Goal: Communication & Community: Answer question/provide support

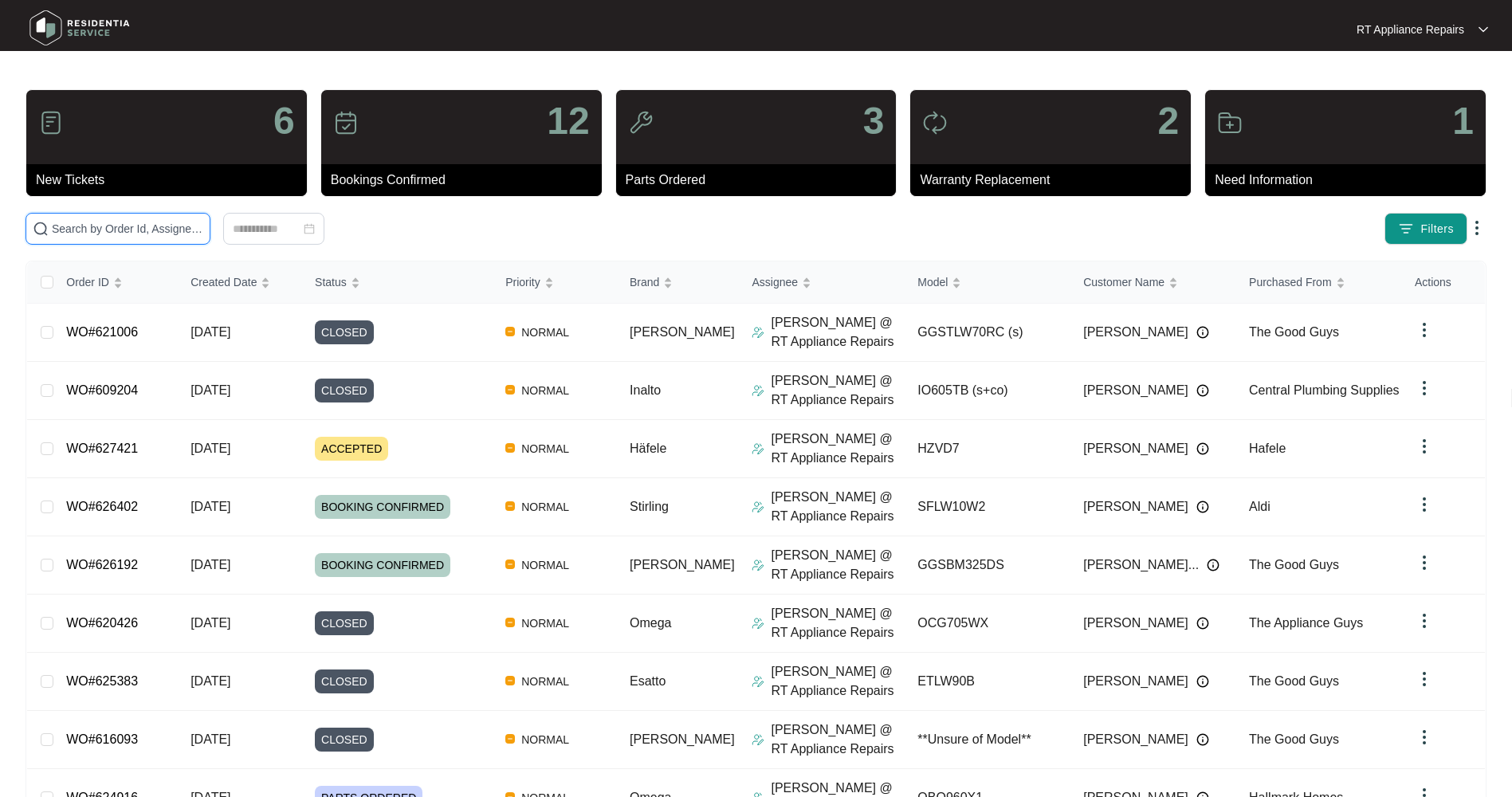
click at [155, 223] on input "text" at bounding box center [127, 228] width 151 height 18
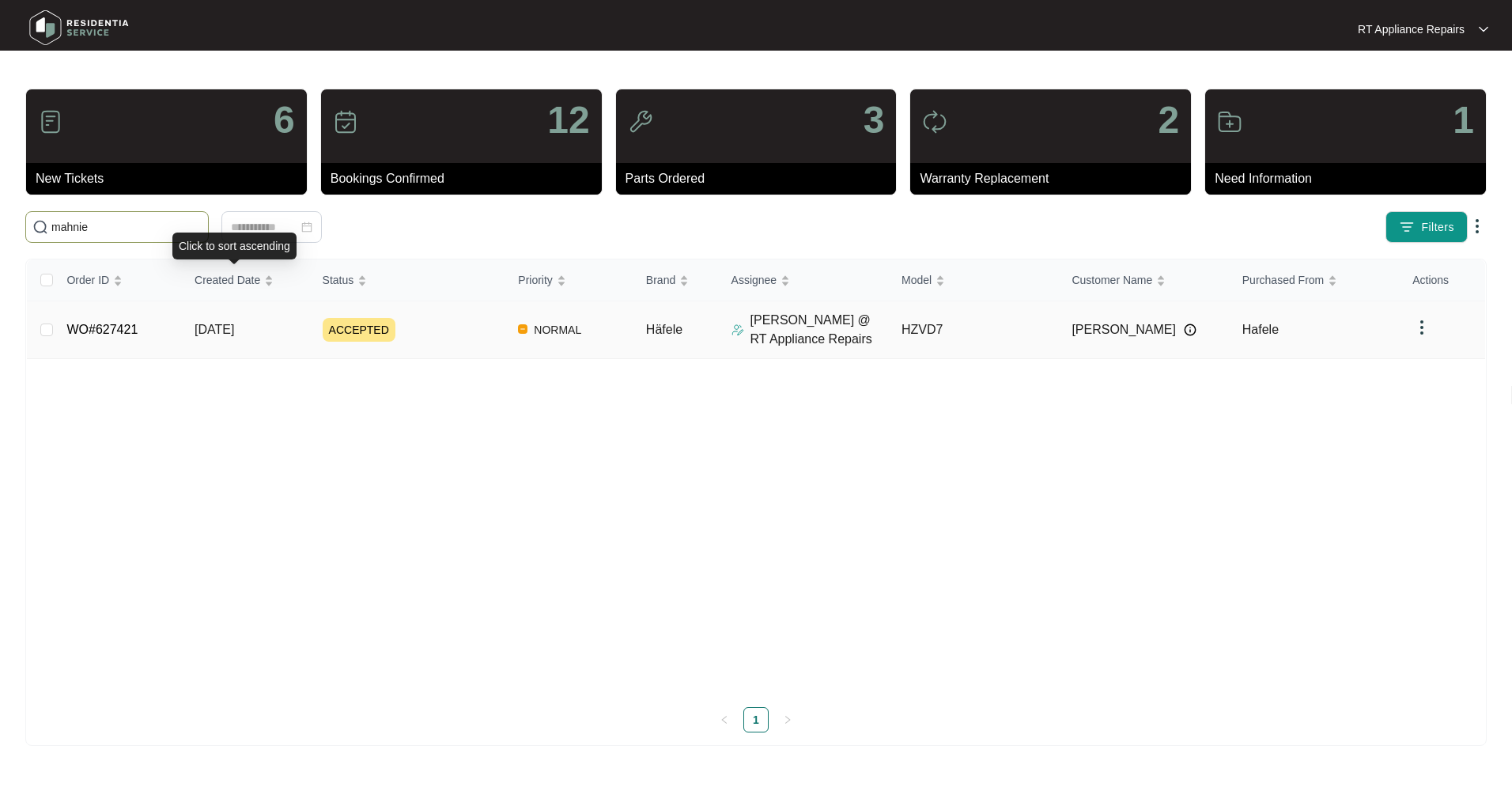
type input "mahnie"
click at [221, 324] on span "[DATE]" at bounding box center [214, 329] width 40 height 14
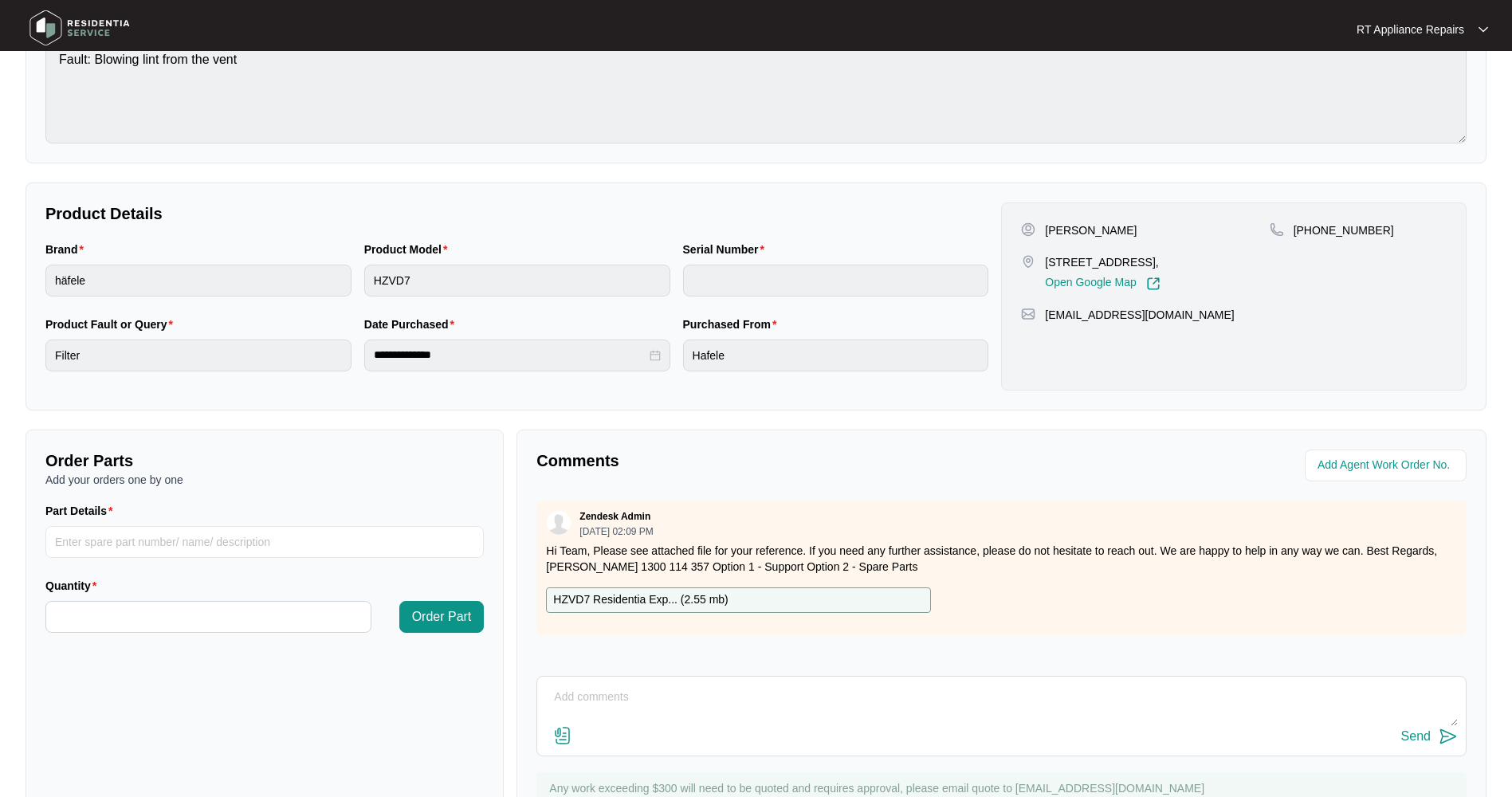
scroll to position [239, 0]
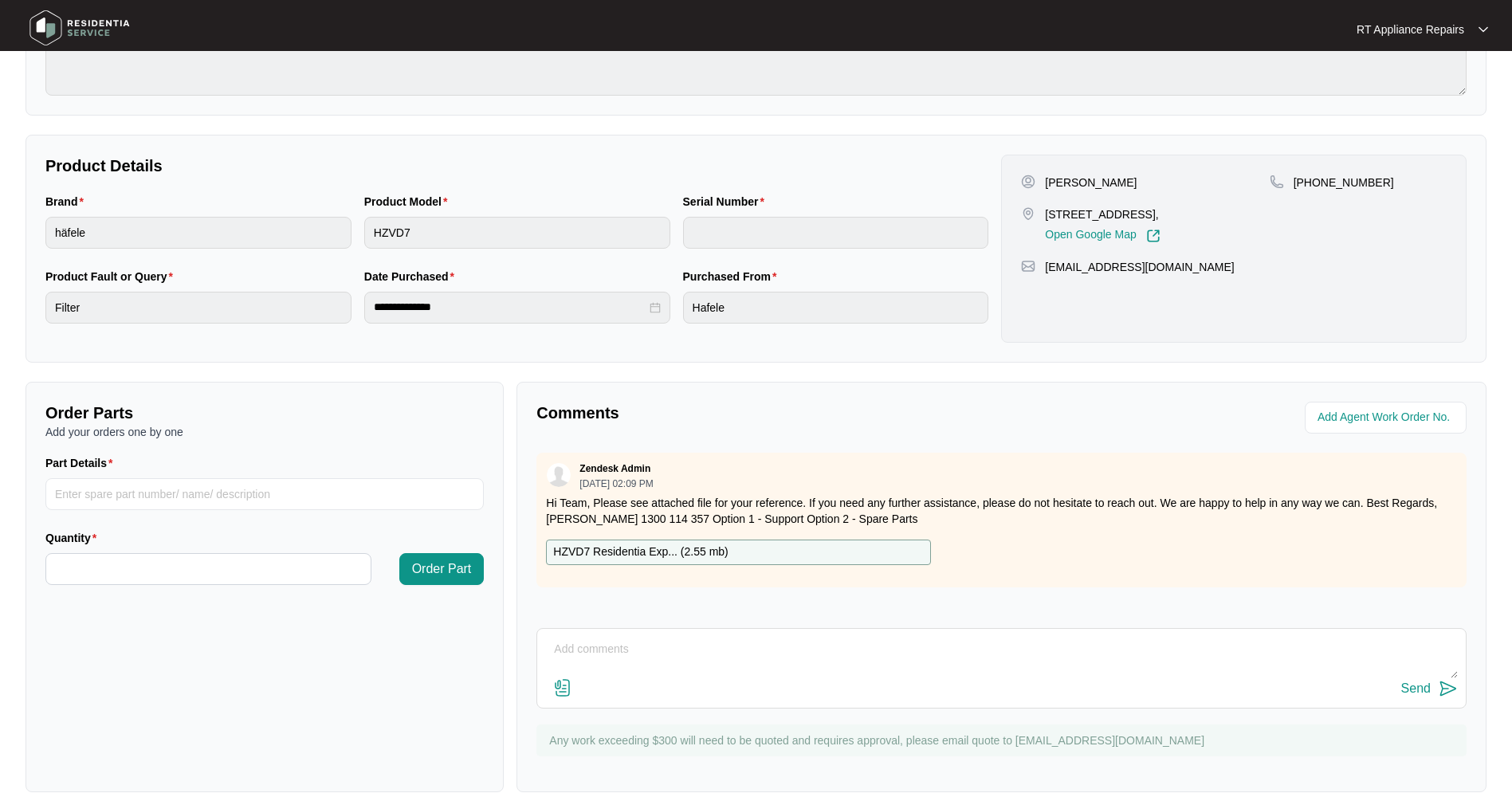
click at [575, 645] on textarea at bounding box center [1002, 657] width 912 height 42
paste textarea "Mahnie"
drag, startPoint x: 587, startPoint y: 671, endPoint x: 602, endPoint y: 684, distance: 19.8
click at [602, 684] on div "Send" at bounding box center [1002, 688] width 912 height 21
click at [810, 650] on textarea "Hi Team, I have just been speaking to [PERSON_NAME]" at bounding box center [1002, 657] width 912 height 42
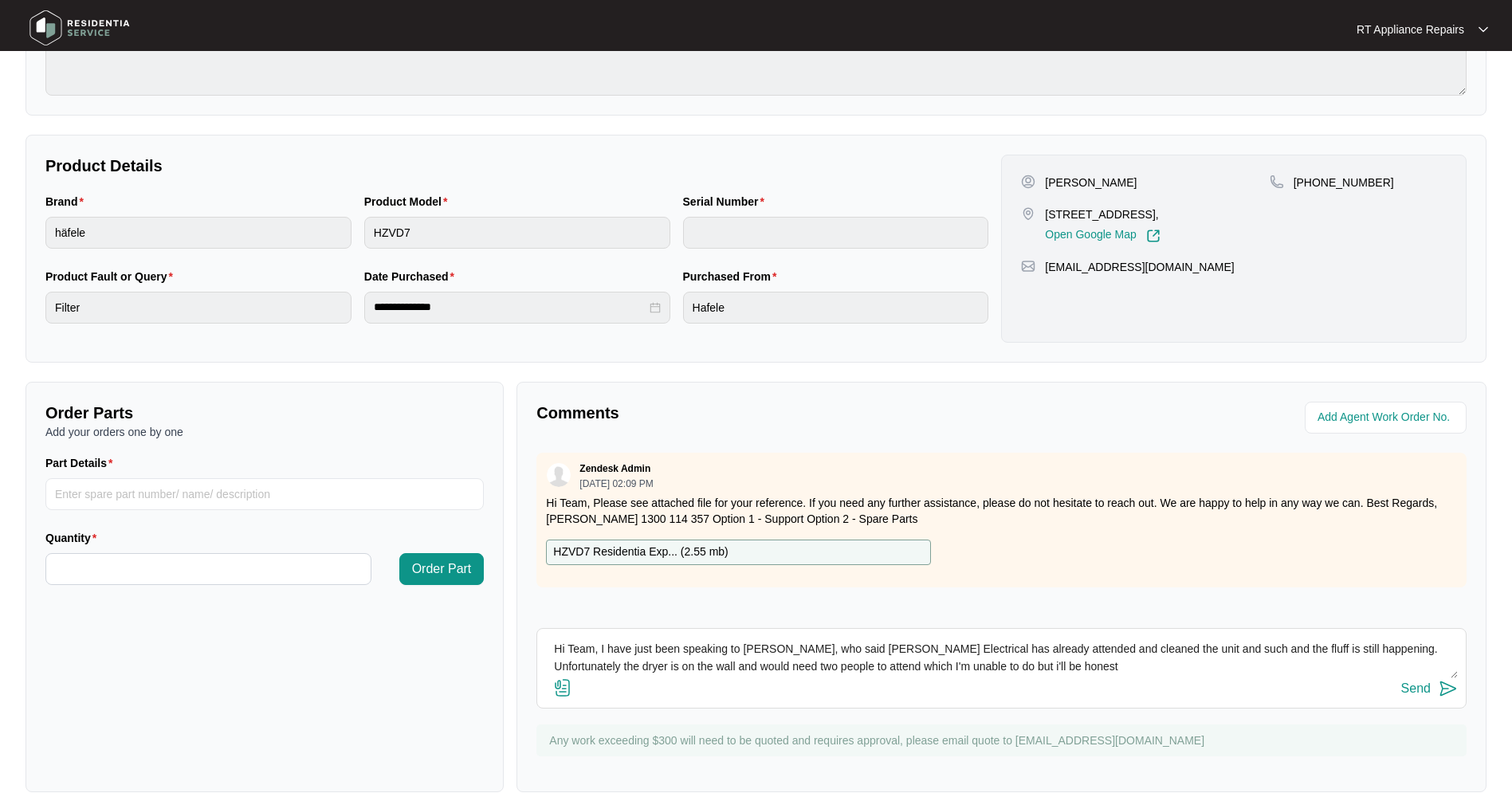
click at [919, 666] on textarea "Hi Team, I have just been speaking to [PERSON_NAME], who said [PERSON_NAME] Ele…" at bounding box center [1002, 657] width 912 height 42
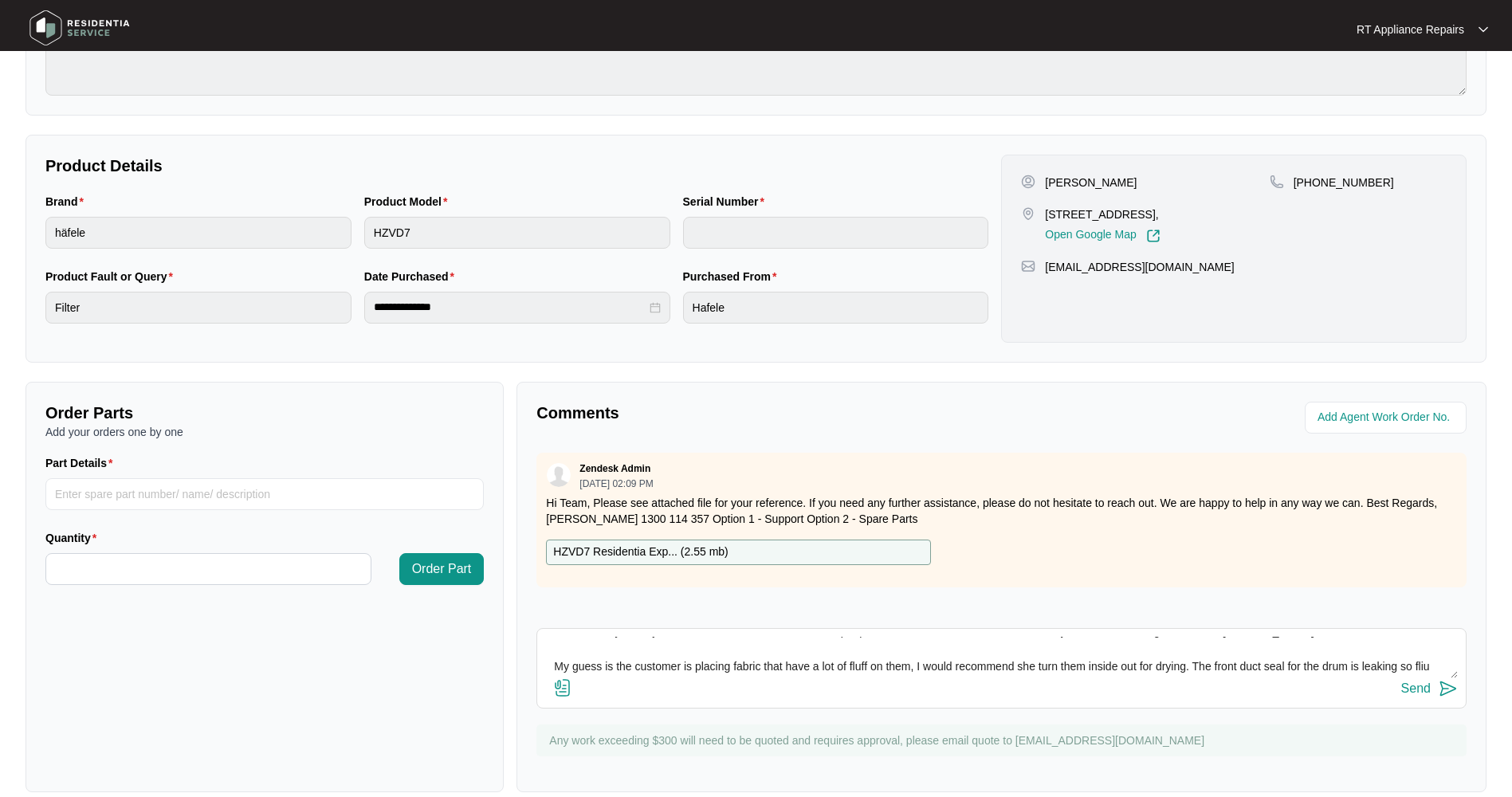
scroll to position [47, 0]
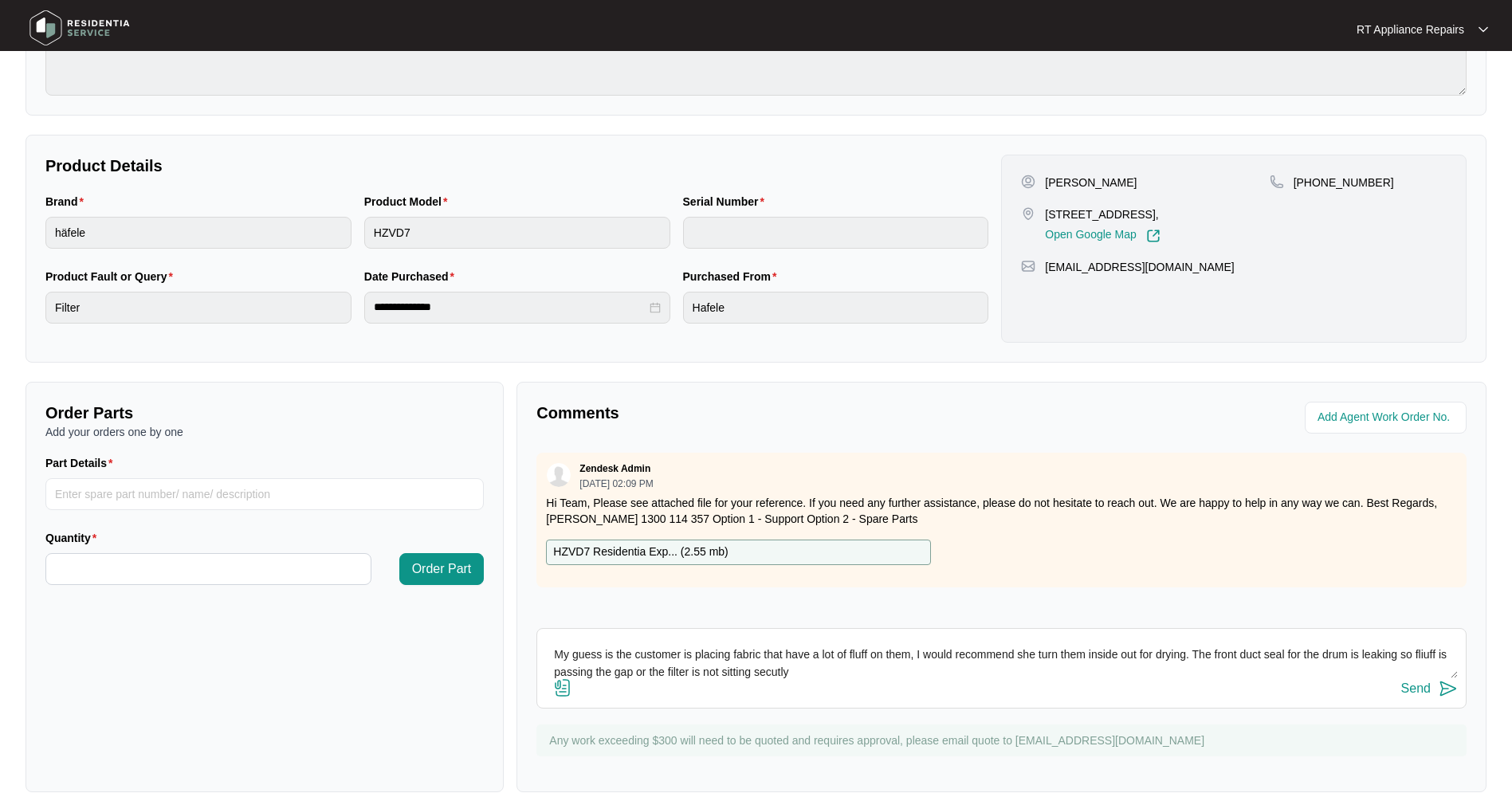
drag, startPoint x: 564, startPoint y: 671, endPoint x: 874, endPoint y: 678, distance: 310.1
click at [898, 678] on div "Hi Team, I have just been speaking to [PERSON_NAME], who said [PERSON_NAME] Ele…" at bounding box center [1002, 668] width 930 height 81
click at [828, 676] on textarea "Hi Team, I have just been speaking to [PERSON_NAME], who said [PERSON_NAME] Ele…" at bounding box center [1002, 657] width 912 height 42
click at [877, 667] on textarea "Hi Team, I have just been speaking to [PERSON_NAME], who said [PERSON_NAME] Ele…" at bounding box center [1002, 657] width 912 height 42
type textarea "Hi Team, I have just been speaking to [PERSON_NAME], who said [PERSON_NAME] Ele…"
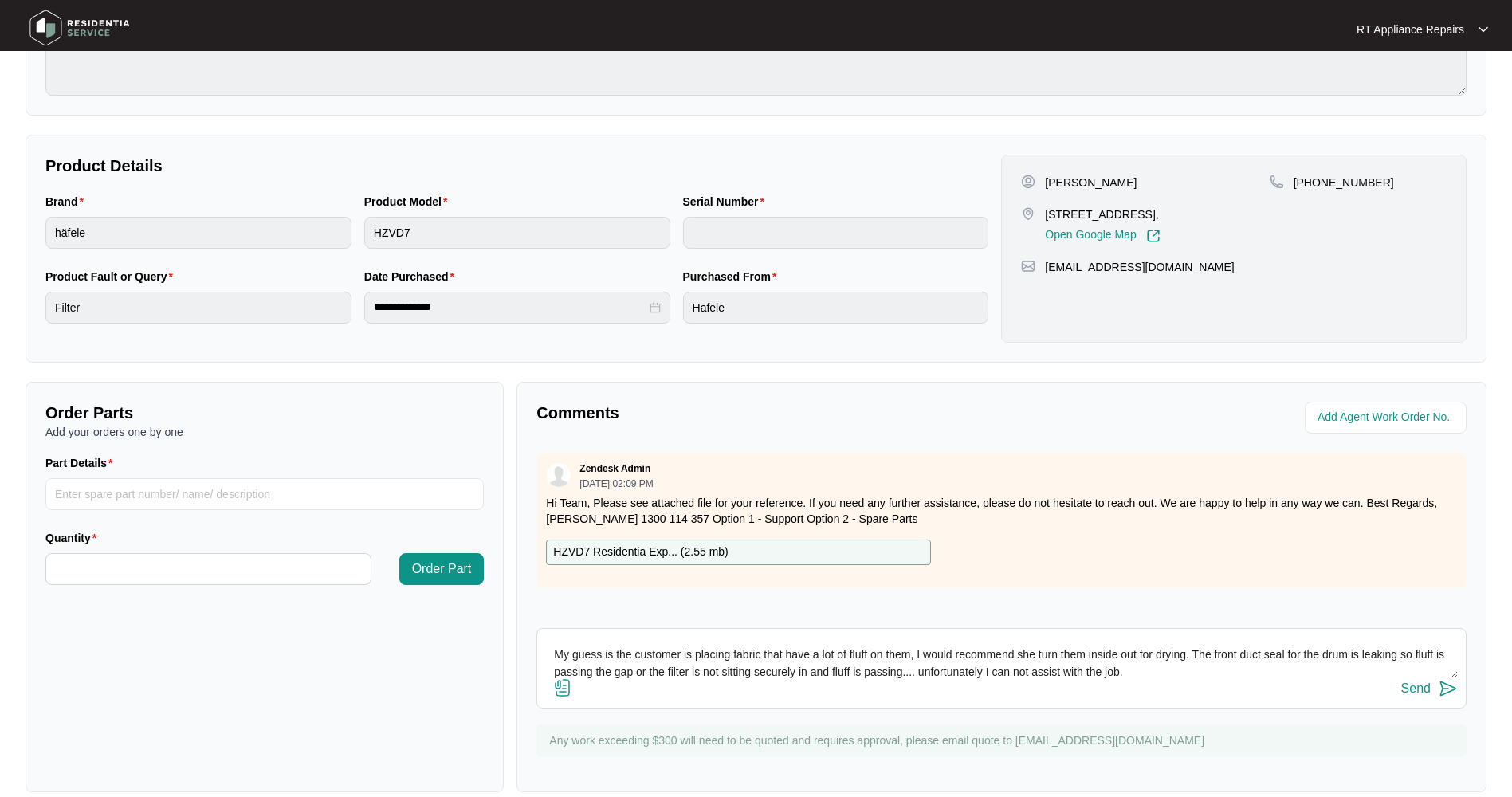
click at [1162, 679] on div "Send" at bounding box center [1002, 688] width 912 height 21
click at [1445, 686] on img at bounding box center [1448, 688] width 19 height 19
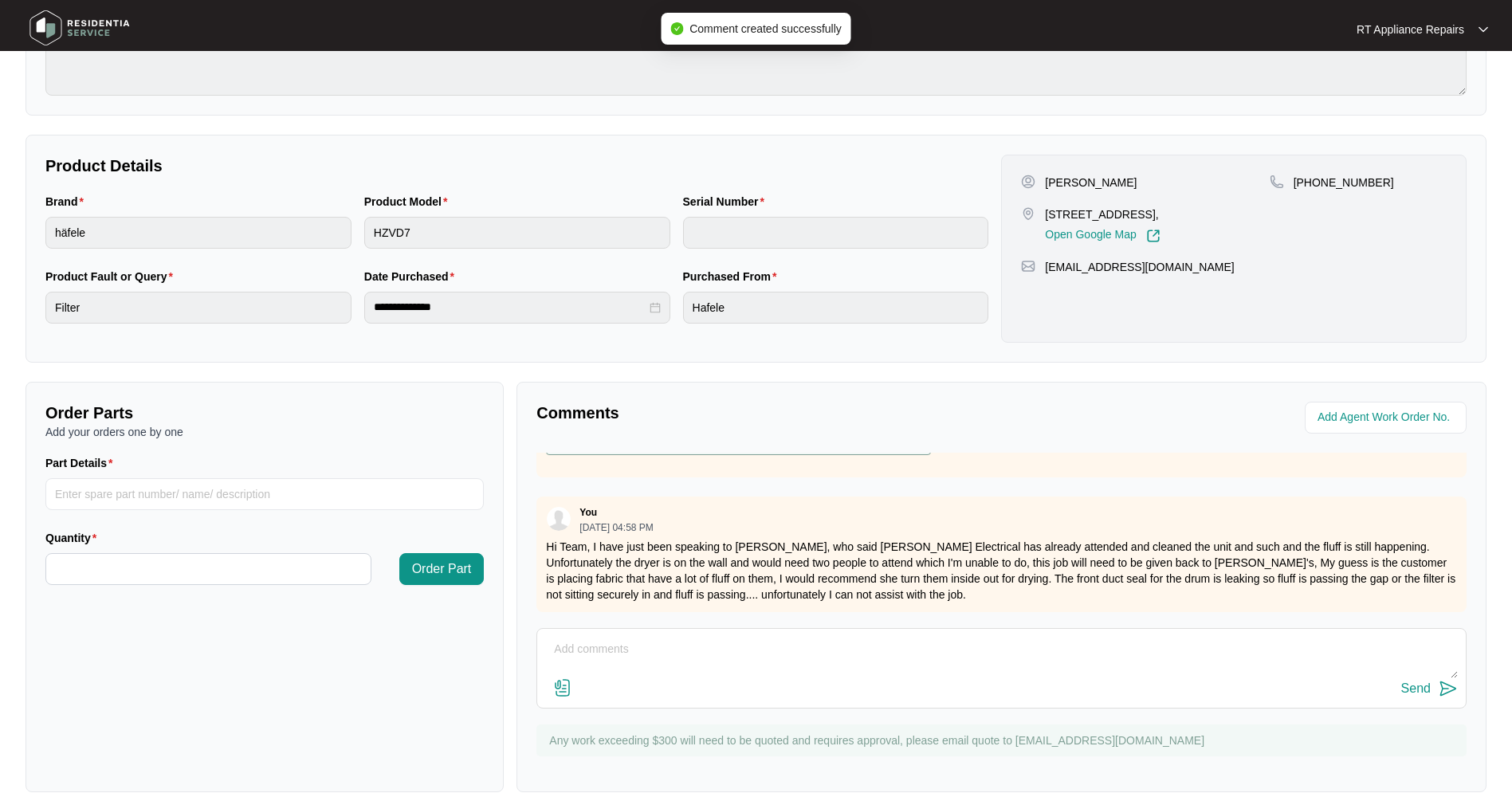
scroll to position [122, 0]
click at [1441, 31] on p "RT Appliance Repairs" at bounding box center [1411, 29] width 108 height 16
click at [1433, 89] on p "Log Out" at bounding box center [1435, 84] width 81 height 16
